Goal: Task Accomplishment & Management: Complete application form

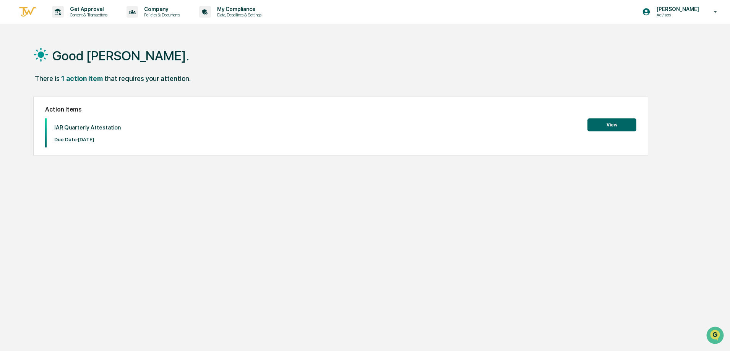
click at [602, 125] on button "View" at bounding box center [611, 124] width 49 height 13
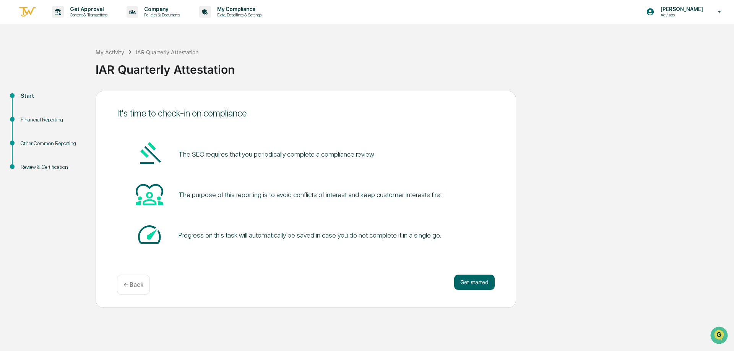
click at [478, 282] on button "Get started" at bounding box center [474, 282] width 40 height 15
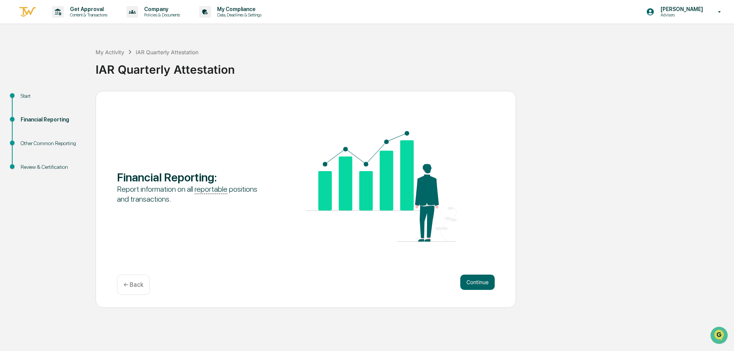
click at [478, 285] on button "Continue" at bounding box center [477, 282] width 34 height 15
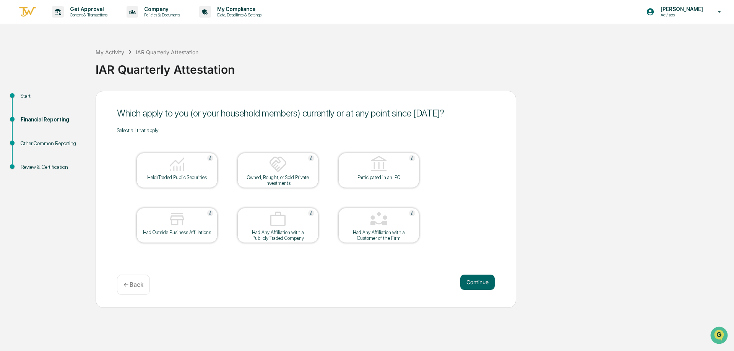
click at [163, 168] on div at bounding box center [177, 164] width 76 height 19
click at [177, 227] on img at bounding box center [177, 219] width 18 height 18
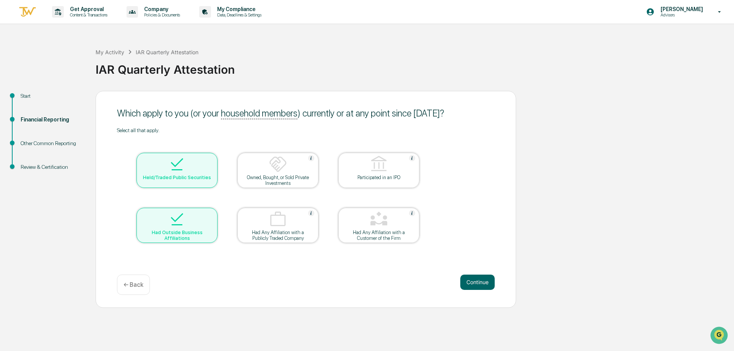
click at [479, 282] on button "Continue" at bounding box center [477, 282] width 34 height 15
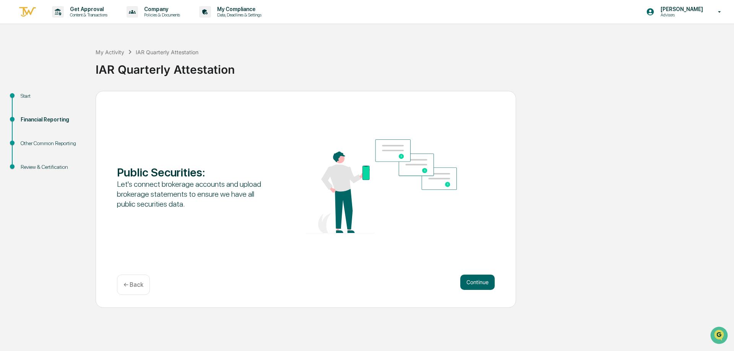
click at [479, 282] on button "Continue" at bounding box center [477, 282] width 34 height 15
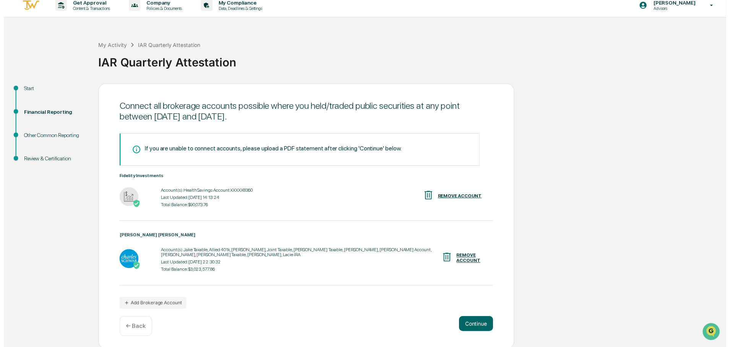
scroll to position [8, 0]
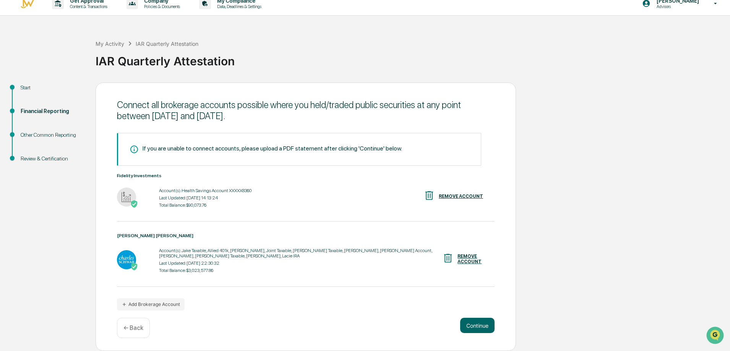
click at [483, 327] on button "Continue" at bounding box center [477, 325] width 34 height 15
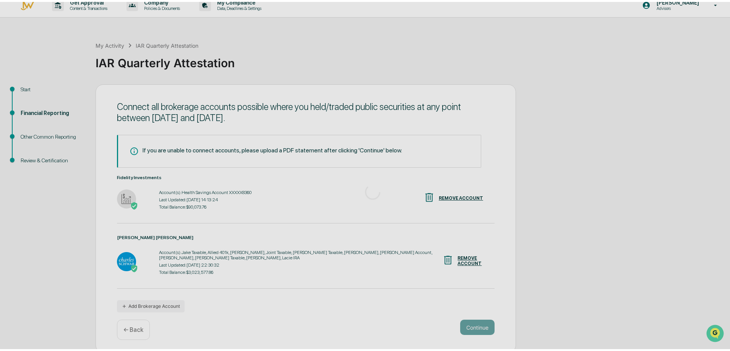
scroll to position [0, 0]
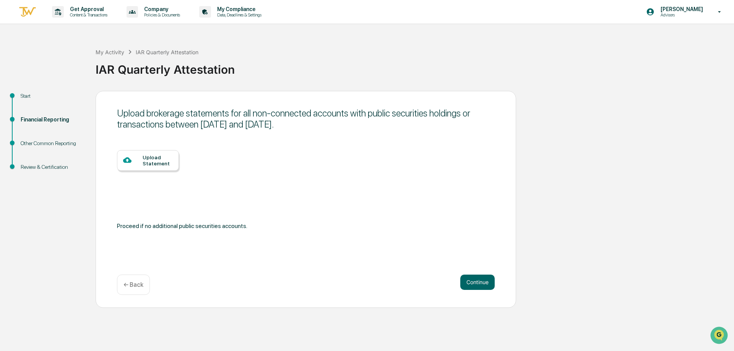
click at [482, 282] on button "Continue" at bounding box center [477, 282] width 34 height 15
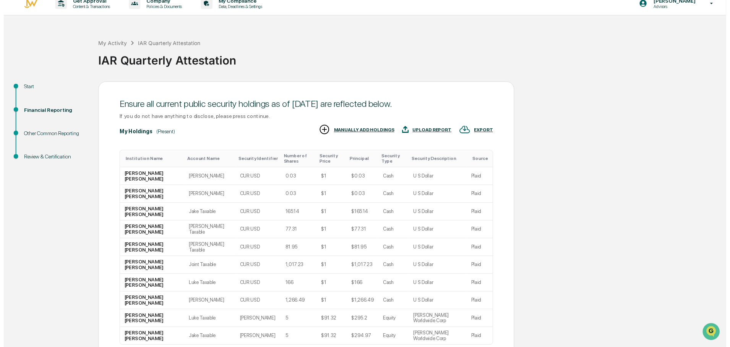
scroll to position [10, 0]
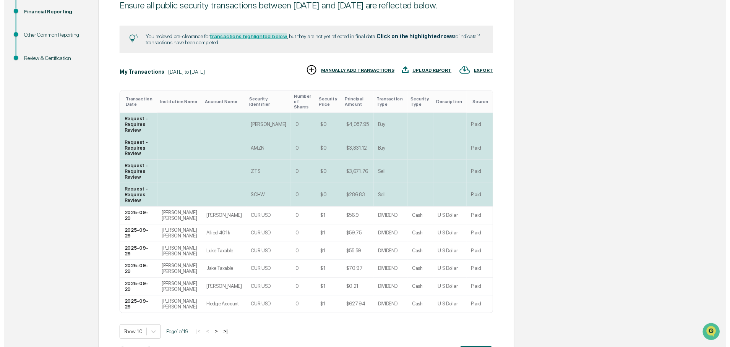
scroll to position [123, 0]
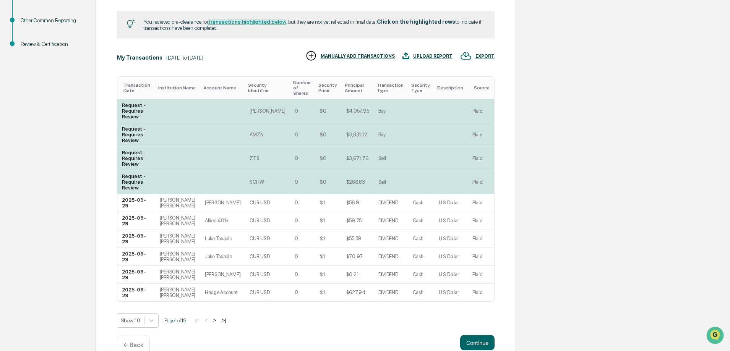
click at [475, 335] on button "Continue" at bounding box center [477, 342] width 34 height 15
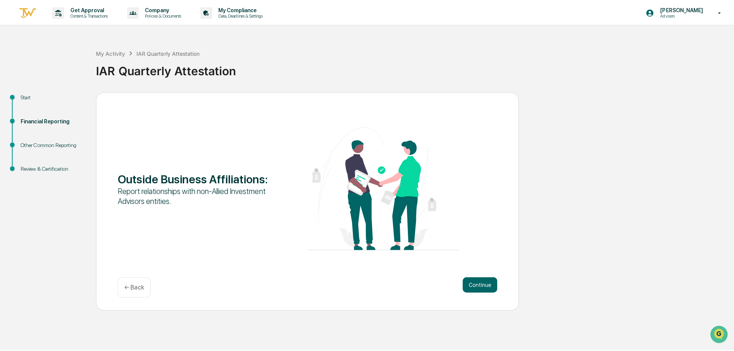
scroll to position [0, 0]
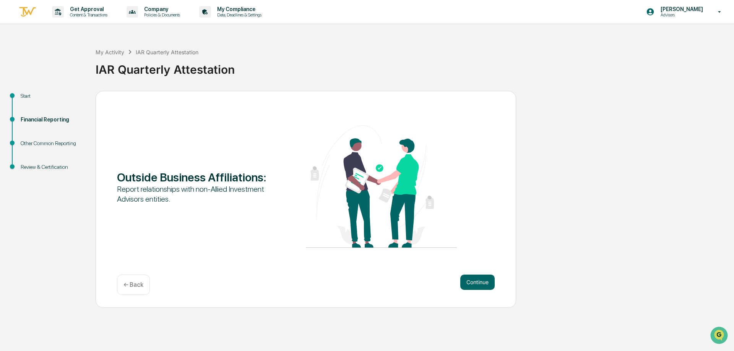
click at [473, 284] on button "Continue" at bounding box center [477, 282] width 34 height 15
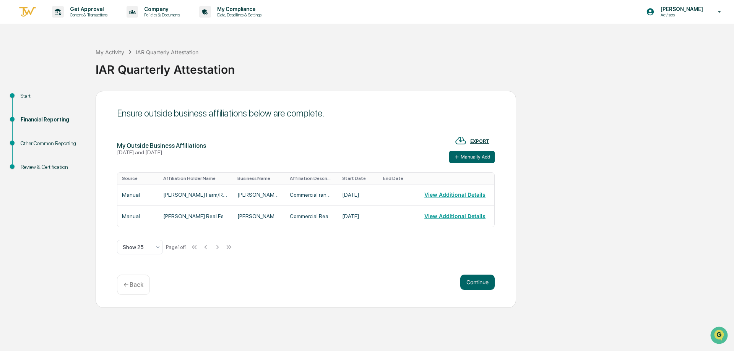
click at [473, 278] on button "Continue" at bounding box center [477, 282] width 34 height 15
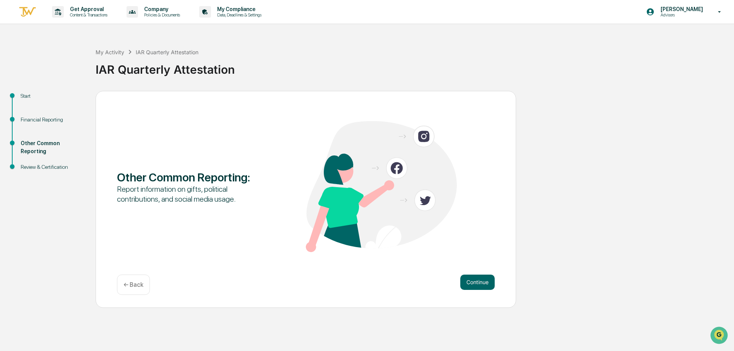
click at [486, 282] on button "Continue" at bounding box center [477, 282] width 34 height 15
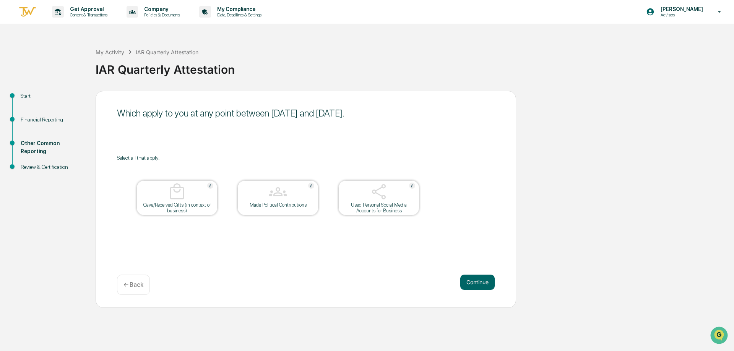
click at [396, 197] on div at bounding box center [378, 192] width 76 height 19
click at [475, 282] on button "Continue" at bounding box center [477, 282] width 34 height 15
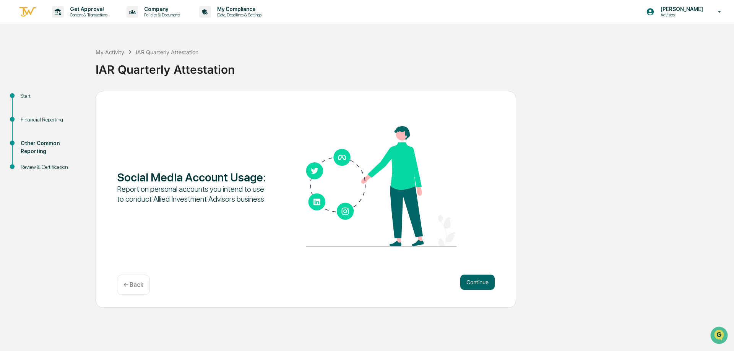
click at [473, 283] on button "Continue" at bounding box center [477, 282] width 34 height 15
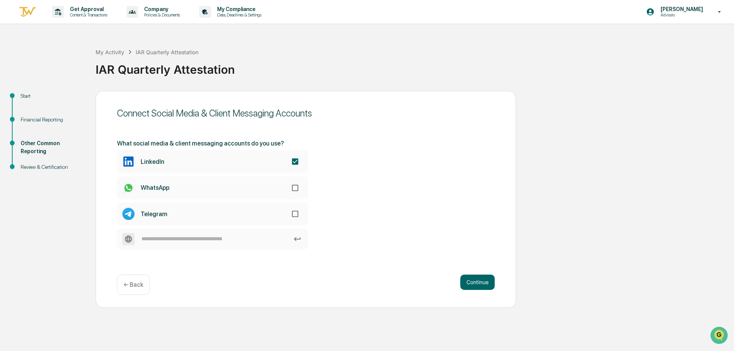
click at [477, 283] on button "Continue" at bounding box center [477, 282] width 34 height 15
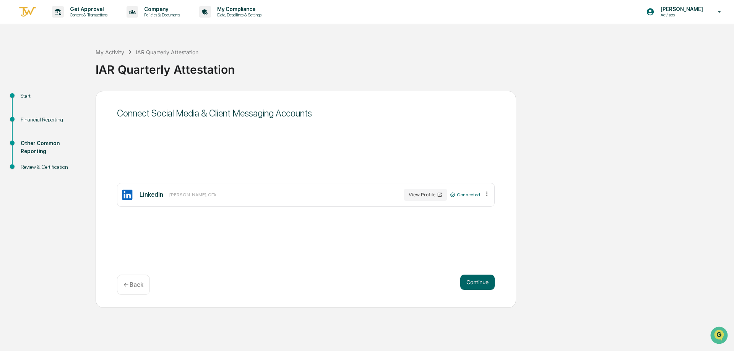
click at [477, 279] on button "Continue" at bounding box center [477, 282] width 34 height 15
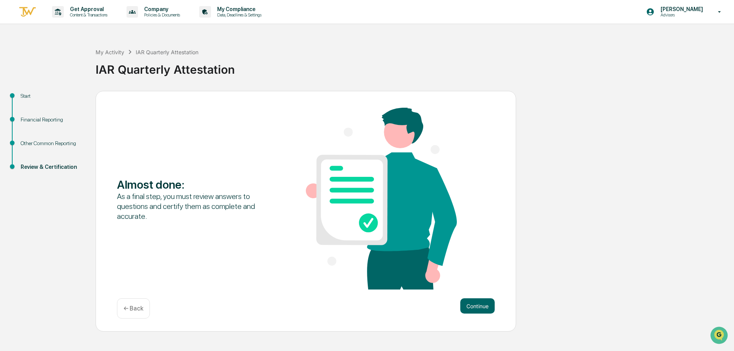
click at [467, 303] on button "Continue" at bounding box center [477, 305] width 34 height 15
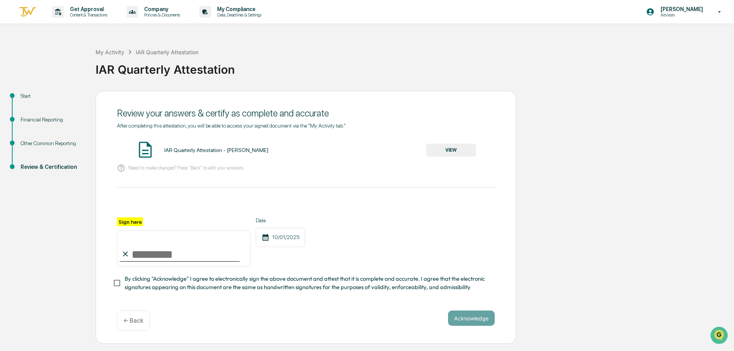
click at [447, 152] on button "VIEW" at bounding box center [451, 150] width 50 height 13
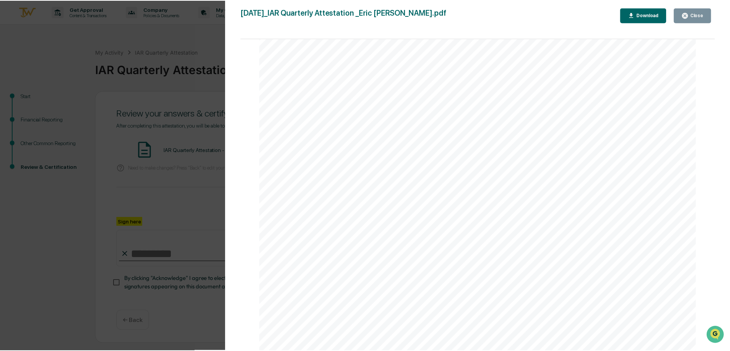
scroll to position [7424, 0]
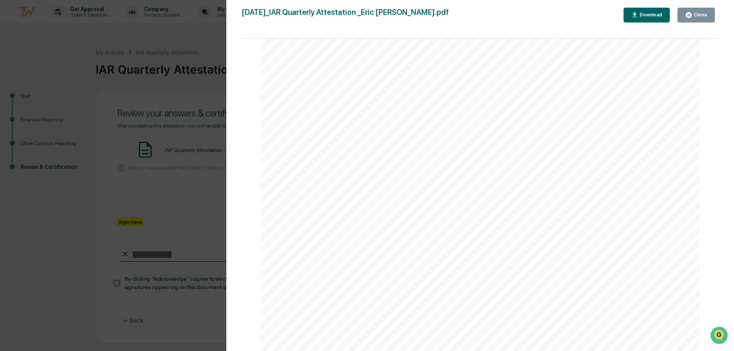
click at [700, 14] on div "Close" at bounding box center [699, 14] width 15 height 5
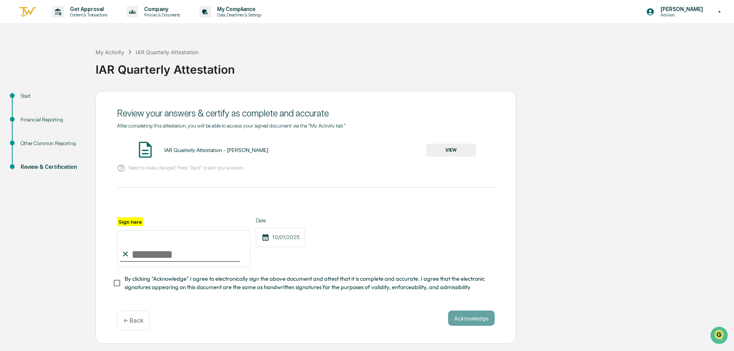
click at [146, 254] on input "Sign here" at bounding box center [183, 248] width 133 height 37
type input "**********"
click at [483, 320] on button "Acknowledge" at bounding box center [471, 318] width 47 height 15
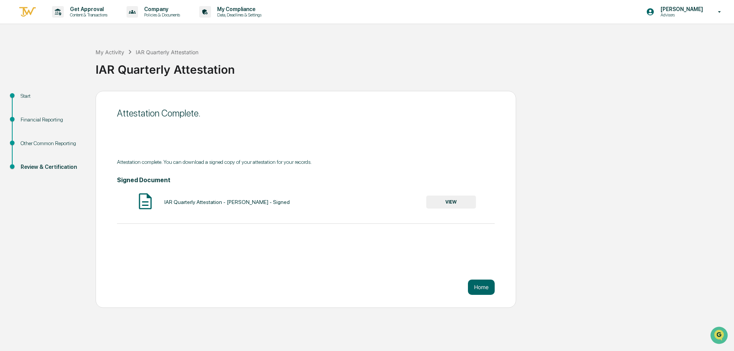
click at [483, 285] on button "Home" at bounding box center [481, 287] width 27 height 15
